Goal: Transaction & Acquisition: Purchase product/service

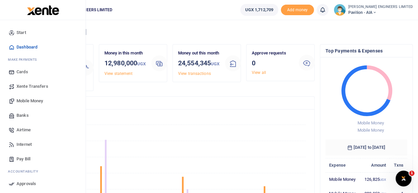
click at [32, 102] on span "Mobile Money" at bounding box center [30, 101] width 26 height 7
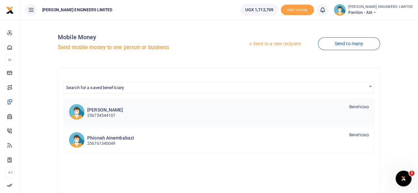
click at [108, 114] on p "256754544107" at bounding box center [105, 116] width 36 height 6
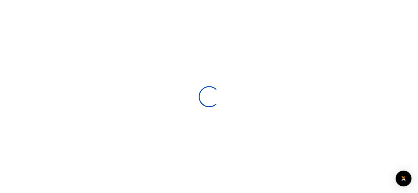
select select
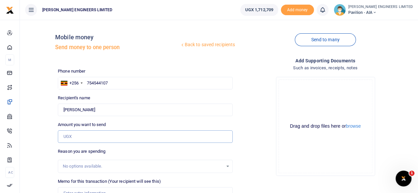
click at [67, 139] on input "Amount you want to send" at bounding box center [145, 137] width 175 height 13
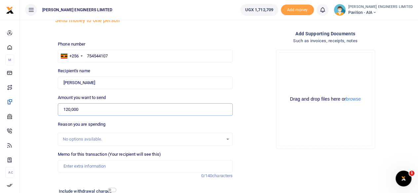
scroll to position [33, 0]
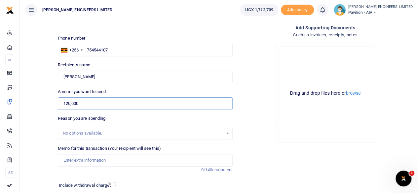
type input "120,000"
click at [70, 161] on input "Memo for this transaction (Your recipient will see this)" at bounding box center [145, 160] width 175 height 13
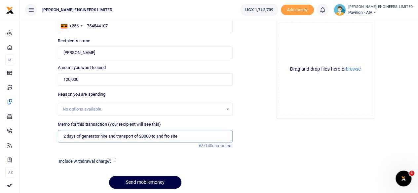
scroll to position [66, 0]
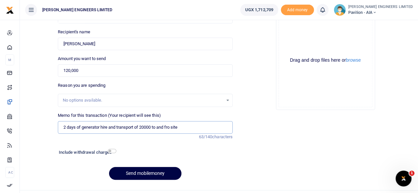
type input "2 days of generator hire and transport of 20000 to and fro site"
click at [111, 151] on input "checkbox" at bounding box center [112, 151] width 9 height 4
checkbox input "true"
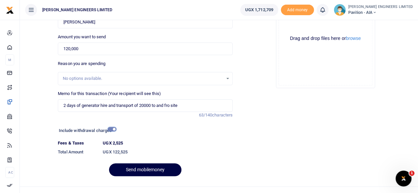
scroll to position [98, 0]
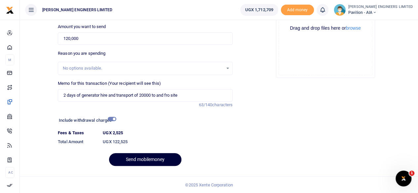
click at [148, 159] on button "Send mobilemoney" at bounding box center [145, 159] width 72 height 13
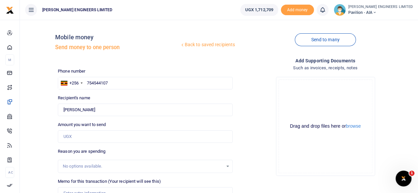
click at [326, 11] on icon at bounding box center [322, 9] width 7 height 7
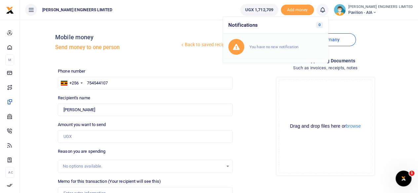
click at [298, 46] on small "You have no new notification" at bounding box center [274, 47] width 49 height 5
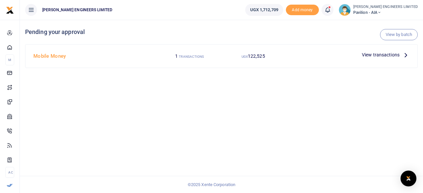
click at [254, 56] on span "122,525" at bounding box center [256, 56] width 17 height 5
click at [256, 58] on span "122,525" at bounding box center [256, 56] width 17 height 5
click at [371, 56] on span "View transactions" at bounding box center [381, 54] width 38 height 7
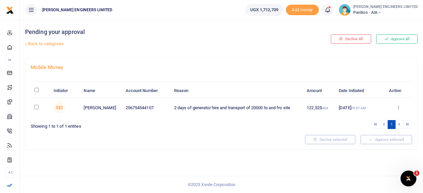
click at [36, 107] on input "checkbox" at bounding box center [36, 107] width 4 height 4
checkbox input "true"
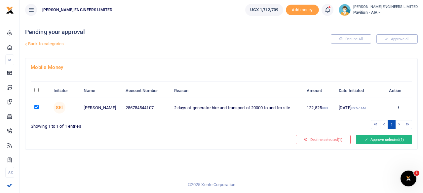
click at [384, 139] on button "Approve selected (1)" at bounding box center [384, 139] width 56 height 9
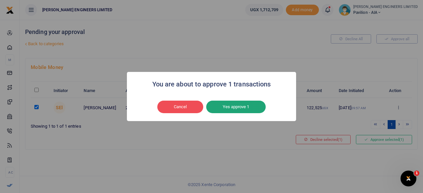
click at [244, 109] on button "Yes approve 1" at bounding box center [236, 107] width 60 height 13
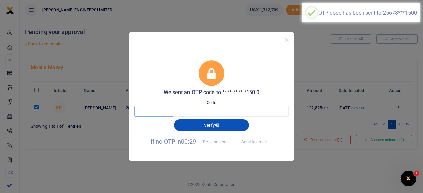
click at [159, 112] on input "text" at bounding box center [153, 111] width 39 height 11
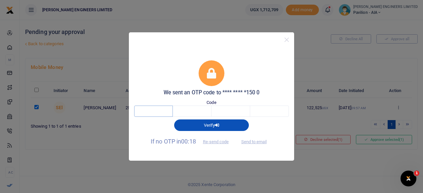
click at [151, 113] on input "text" at bounding box center [153, 111] width 39 height 11
type input "8"
type input "7"
type input "8"
type input "4"
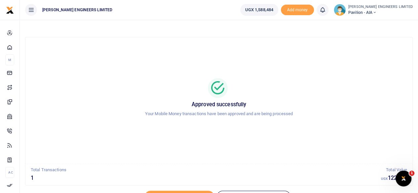
click at [377, 12] on icon at bounding box center [375, 12] width 4 height 5
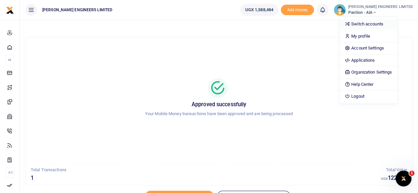
click at [378, 23] on link "Switch accounts" at bounding box center [368, 24] width 58 height 9
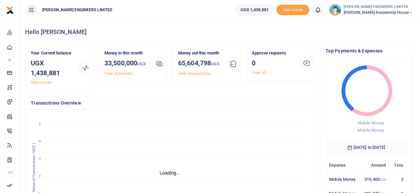
scroll to position [5, 5]
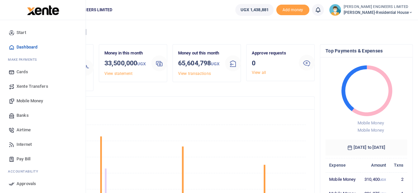
click at [28, 101] on span "Mobile Money" at bounding box center [30, 101] width 26 height 7
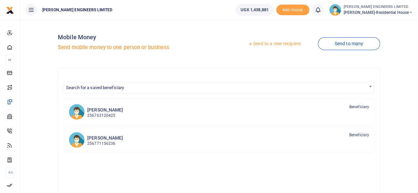
click at [280, 45] on link "Send to a new recipient" at bounding box center [274, 44] width 86 height 12
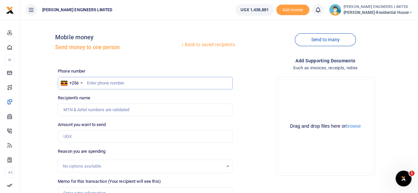
click at [92, 84] on input "text" at bounding box center [145, 83] width 175 height 13
type input "771175960"
type input "[PERSON_NAME]"
type input "771175960"
click at [73, 137] on input "Amount you want to send" at bounding box center [145, 137] width 175 height 13
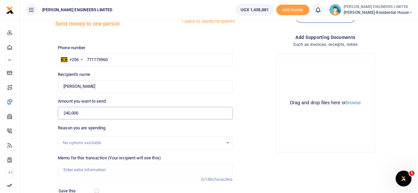
scroll to position [33, 0]
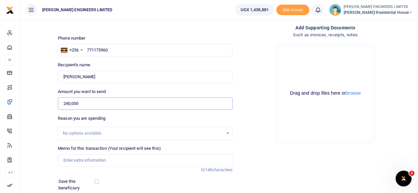
type input "240,000"
click at [72, 161] on input "Memo for this transaction (Your recipient will see this)" at bounding box center [145, 160] width 175 height 13
click at [127, 64] on div "Recipient's name Found Name is required." at bounding box center [145, 72] width 175 height 21
click at [100, 79] on input "Found" at bounding box center [145, 77] width 175 height 13
click at [79, 104] on input "240,000" at bounding box center [145, 104] width 175 height 13
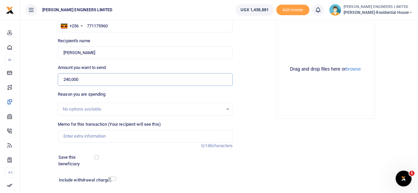
scroll to position [66, 0]
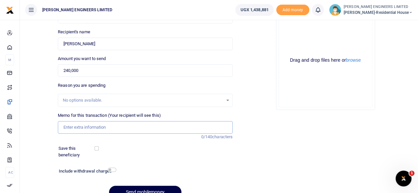
click at [84, 128] on input "Memo for this transaction (Your recipient will see this)" at bounding box center [145, 127] width 175 height 13
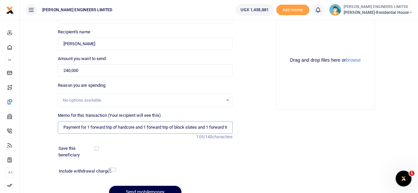
click at [138, 129] on input "Payment for 1 forward trip of hardcore and 1 forward trip of block slates and 1…" at bounding box center [145, 127] width 175 height 13
type input "Payment for 1 forward trip of hardcore"
click at [215, 159] on div "Phone number +256 Uganda +256 771175960 Phone is required. Recipient's name Fou…" at bounding box center [145, 103] width 180 height 202
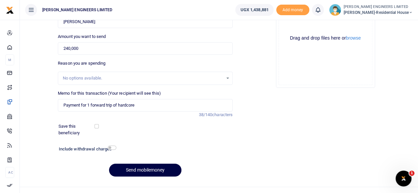
scroll to position [99, 0]
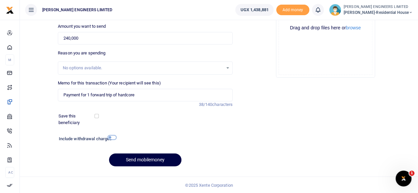
click at [112, 137] on input "checkbox" at bounding box center [112, 138] width 9 height 4
checkbox input "true"
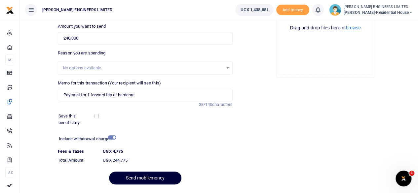
click at [151, 179] on button "Send mobilemoney" at bounding box center [145, 178] width 72 height 13
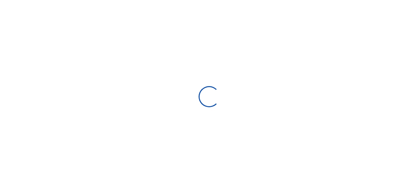
scroll to position [98, 0]
select select
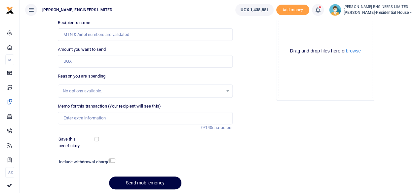
scroll to position [65, 0]
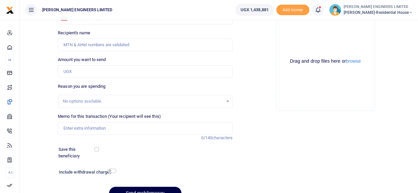
click at [321, 10] on icon at bounding box center [318, 9] width 7 height 7
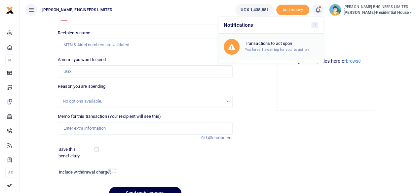
click at [291, 42] on h6 "Transactions to act upon" at bounding box center [281, 43] width 73 height 5
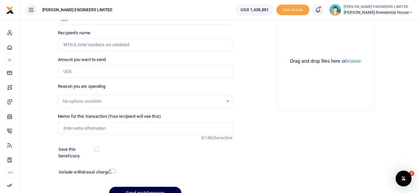
scroll to position [0, 0]
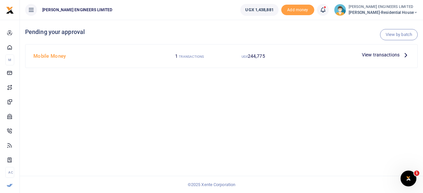
click at [376, 56] on span "View transactions" at bounding box center [381, 54] width 38 height 7
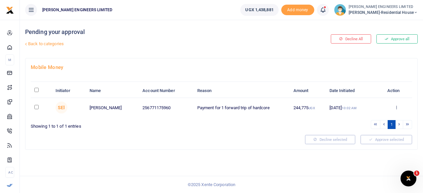
click at [37, 107] on input "checkbox" at bounding box center [36, 107] width 4 height 4
checkbox input "true"
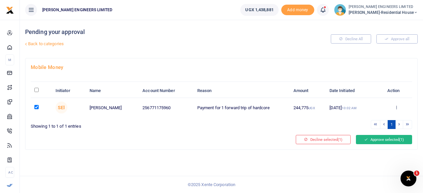
click at [383, 139] on button "Approve selected (1)" at bounding box center [384, 139] width 56 height 9
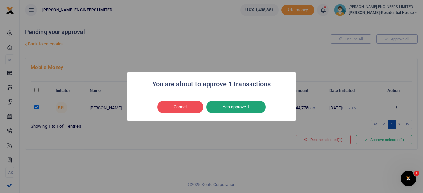
click at [245, 110] on button "Yes approve 1" at bounding box center [236, 107] width 60 height 13
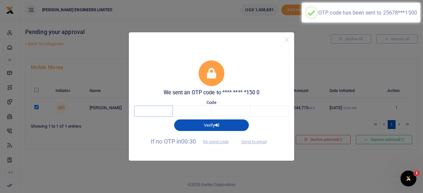
click at [156, 113] on input "text" at bounding box center [153, 111] width 39 height 11
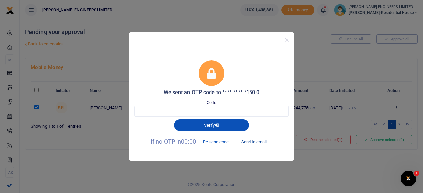
click at [258, 143] on button "Send to email" at bounding box center [254, 142] width 37 height 11
click at [158, 112] on input "text" at bounding box center [153, 111] width 39 height 11
type input "2"
type input "5"
type input "7"
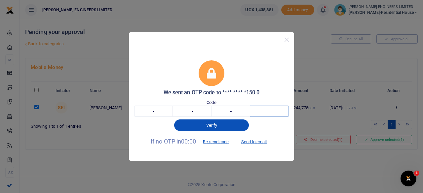
type input "6"
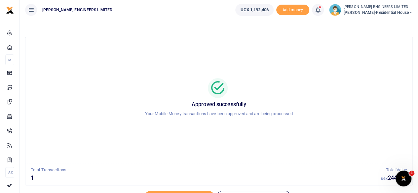
click at [321, 11] on icon at bounding box center [318, 9] width 7 height 7
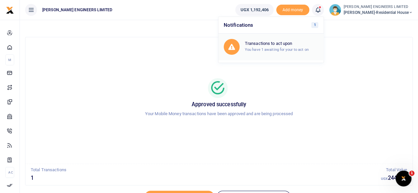
click at [291, 40] on div "Transactions to act upon You have 1 awaiting for your to act on" at bounding box center [271, 47] width 95 height 16
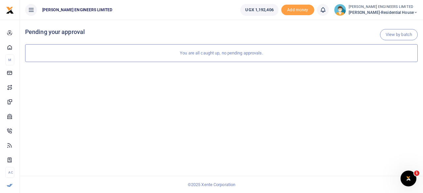
click at [416, 12] on icon at bounding box center [416, 12] width 4 height 5
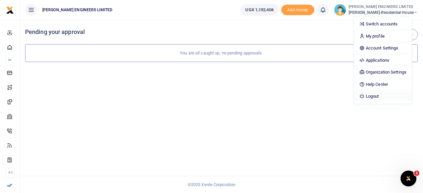
click at [386, 96] on link "Logout" at bounding box center [383, 96] width 58 height 9
